Goal: Information Seeking & Learning: Learn about a topic

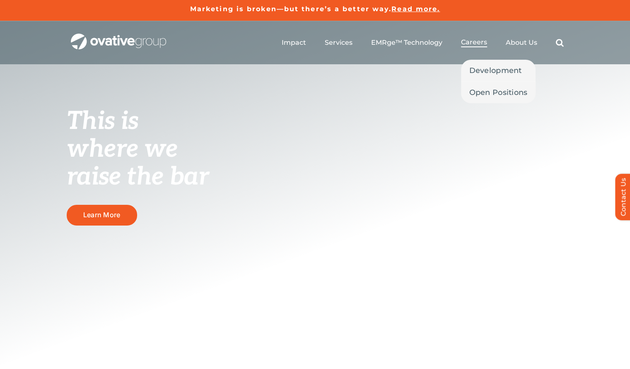
click at [478, 42] on span "Careers" at bounding box center [474, 42] width 26 height 8
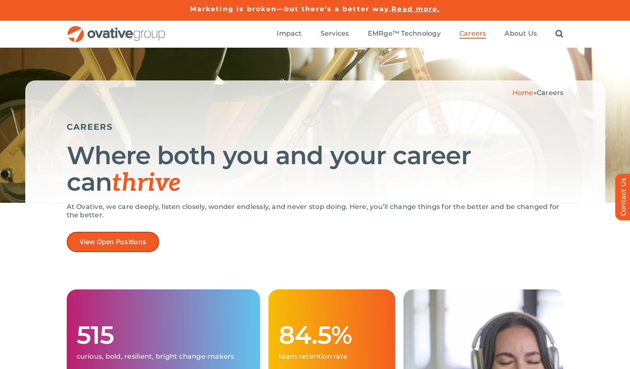
click at [143, 239] on span "View Open Positions" at bounding box center [113, 242] width 67 height 8
